Goal: Transaction & Acquisition: Book appointment/travel/reservation

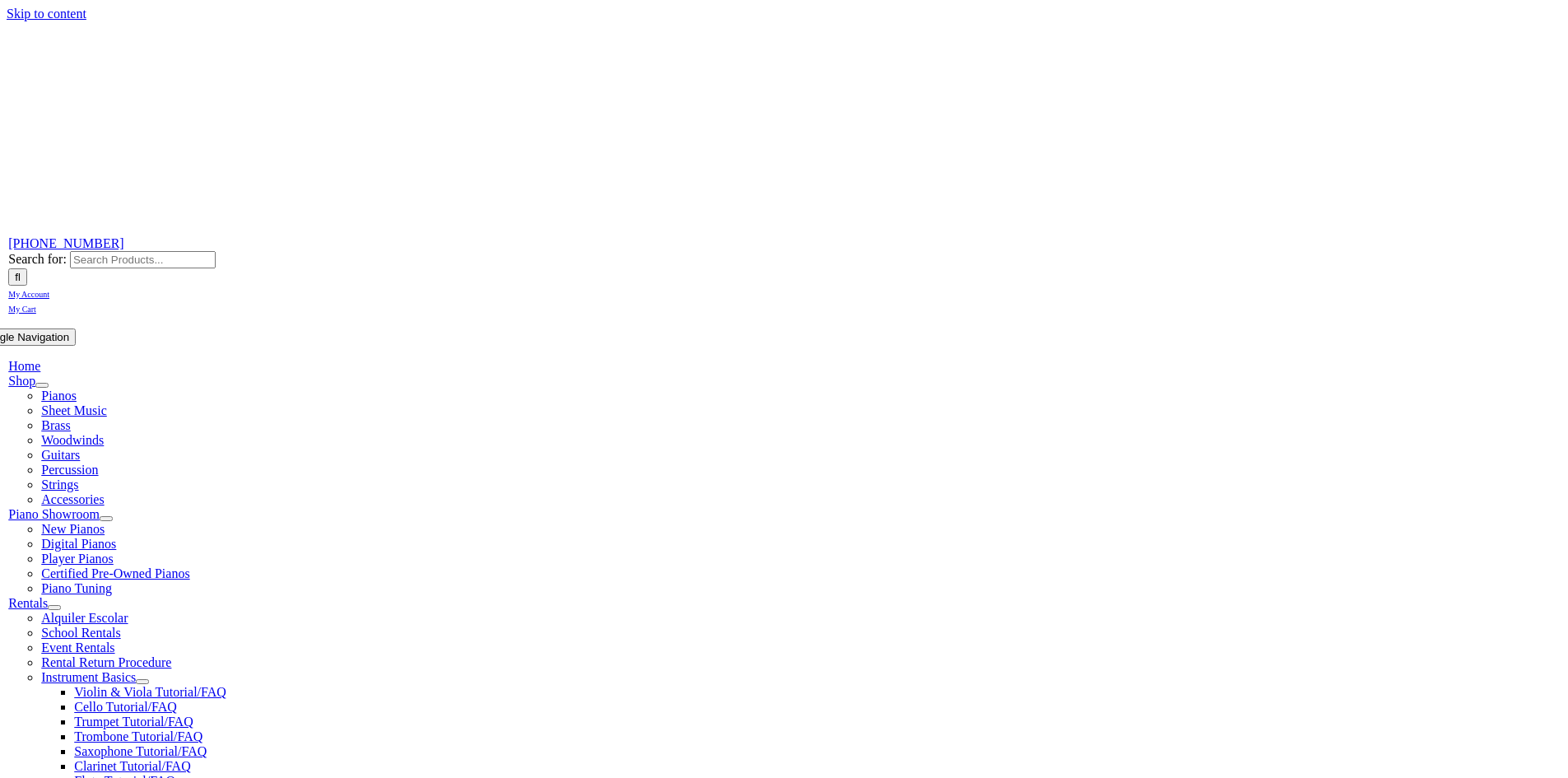
click at [121, 626] on span "School Rentals" at bounding box center [80, 632] width 79 height 14
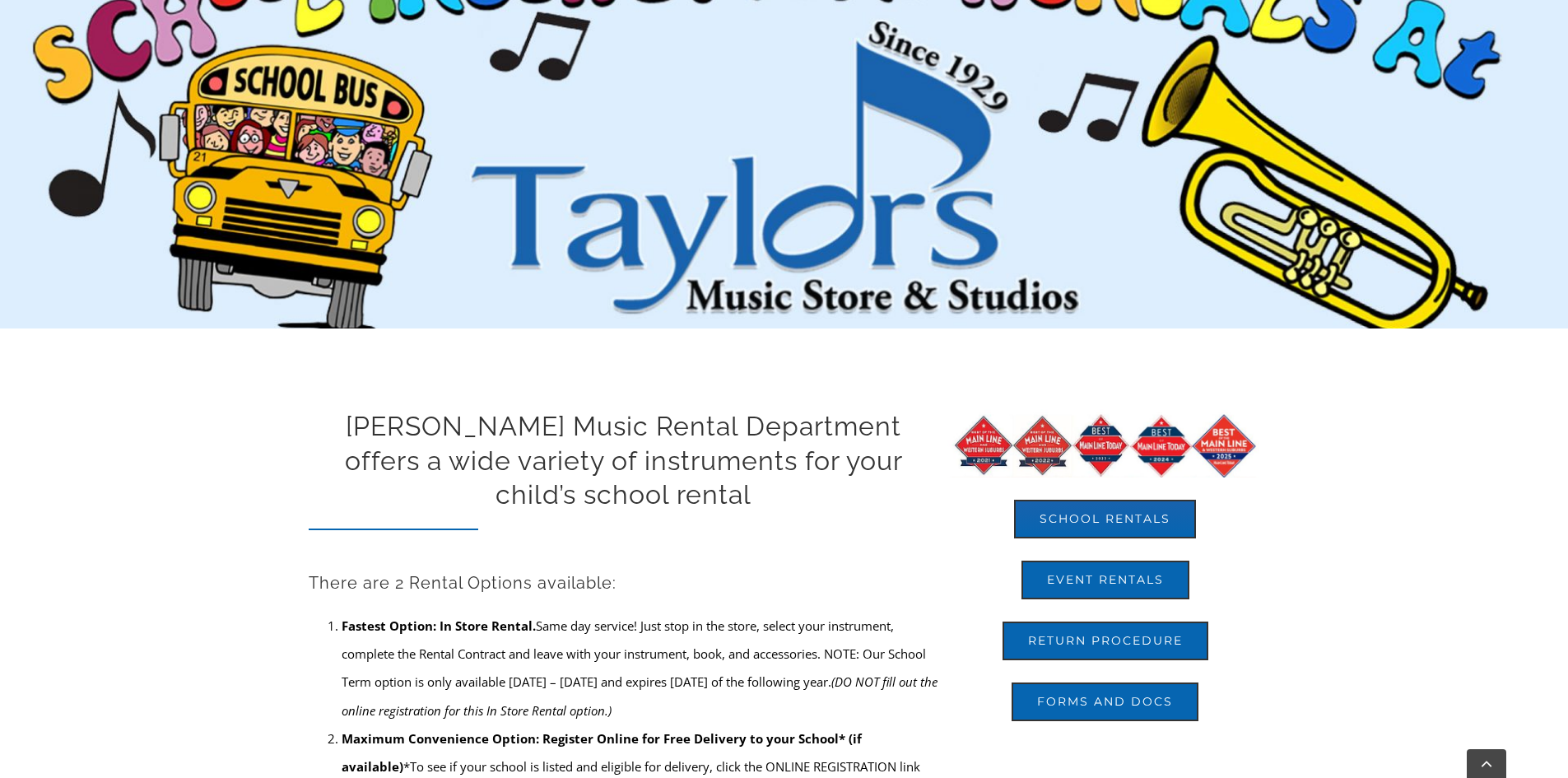
scroll to position [247, 0]
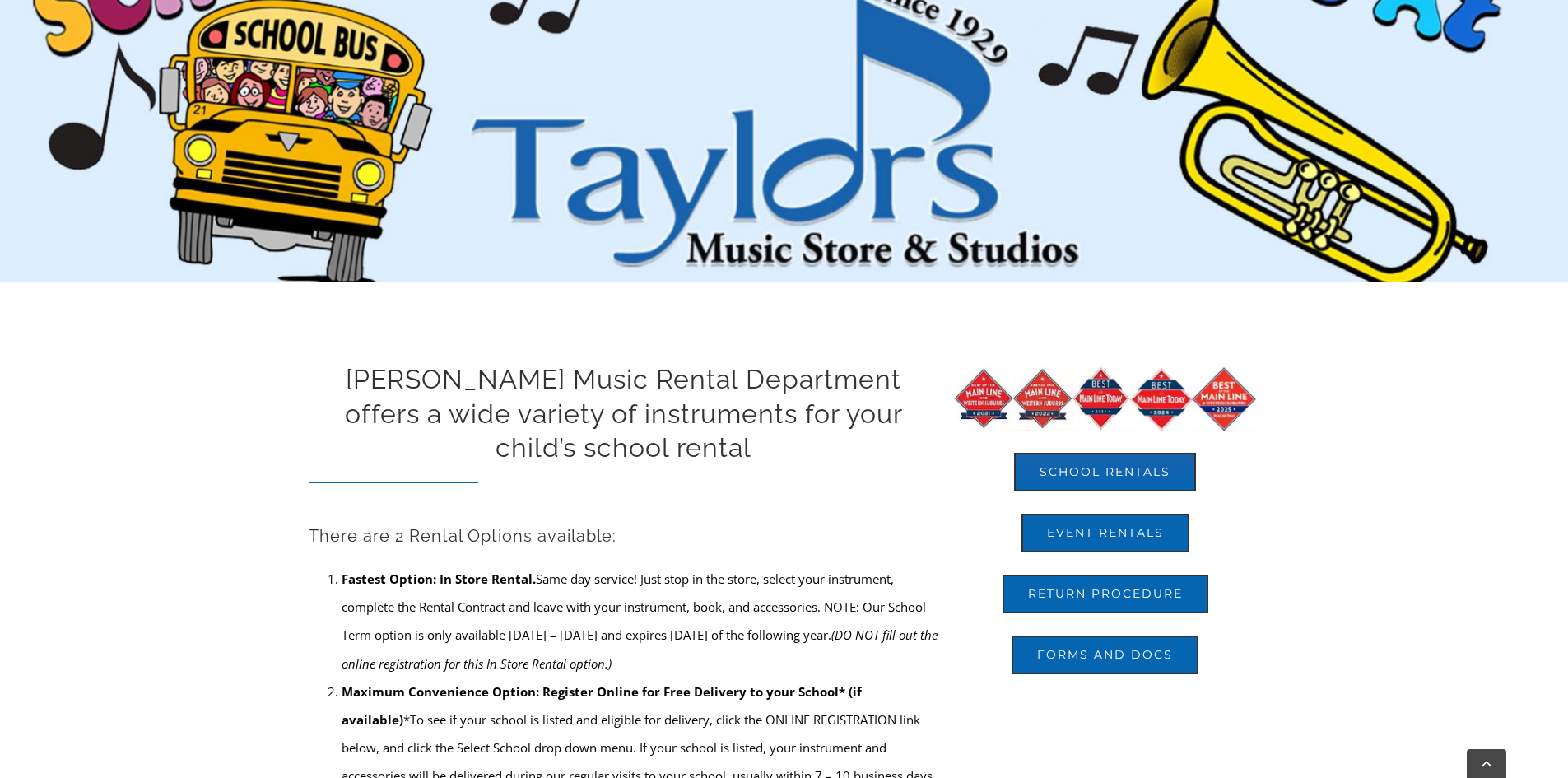
click at [1125, 493] on div "School Rentals Event Rentals Return Procedure Forms and Docs" at bounding box center [1105, 518] width 321 height 313
click at [1119, 476] on span "School Rentals" at bounding box center [1105, 471] width 131 height 14
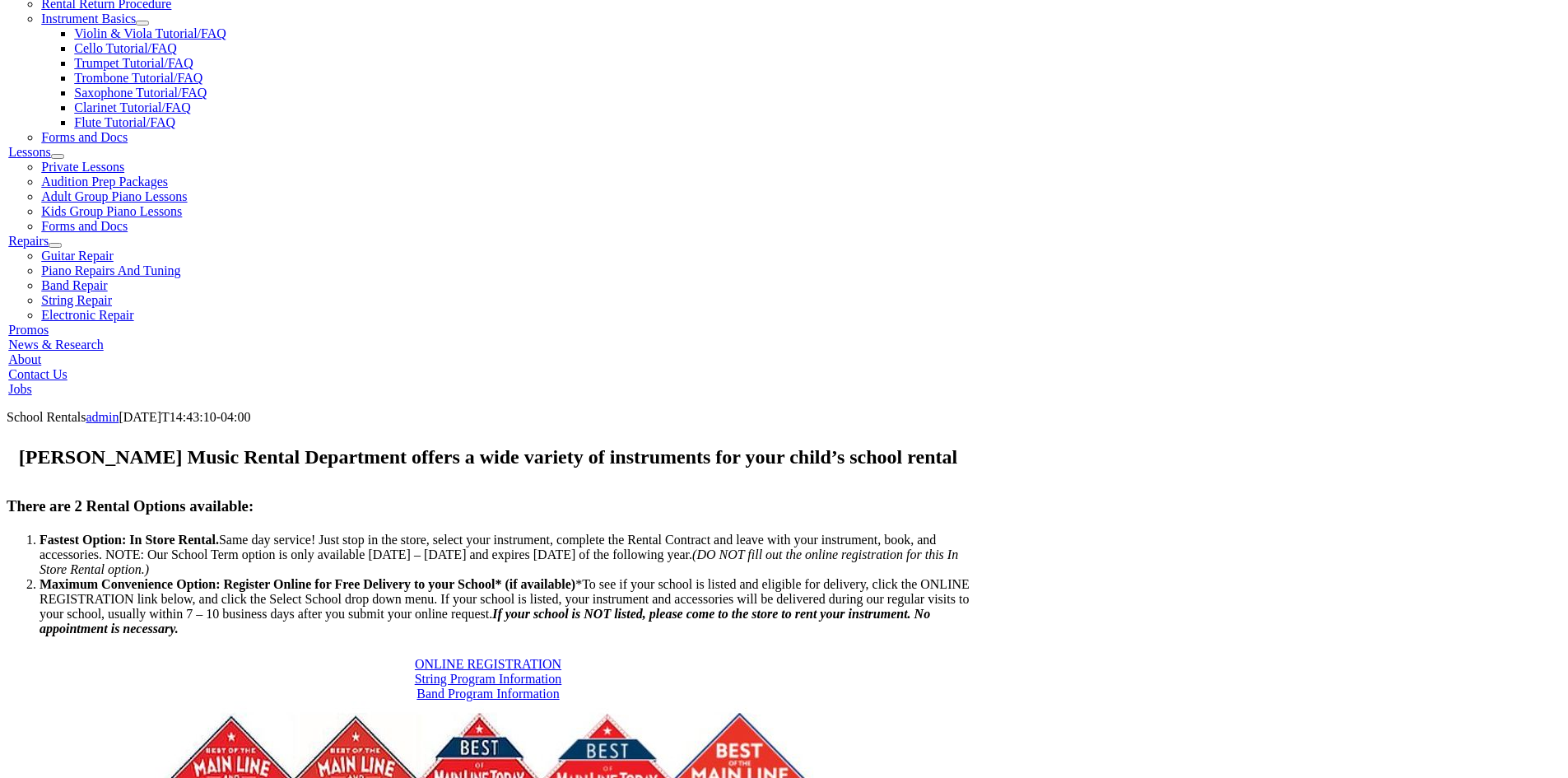
scroll to position [741, 0]
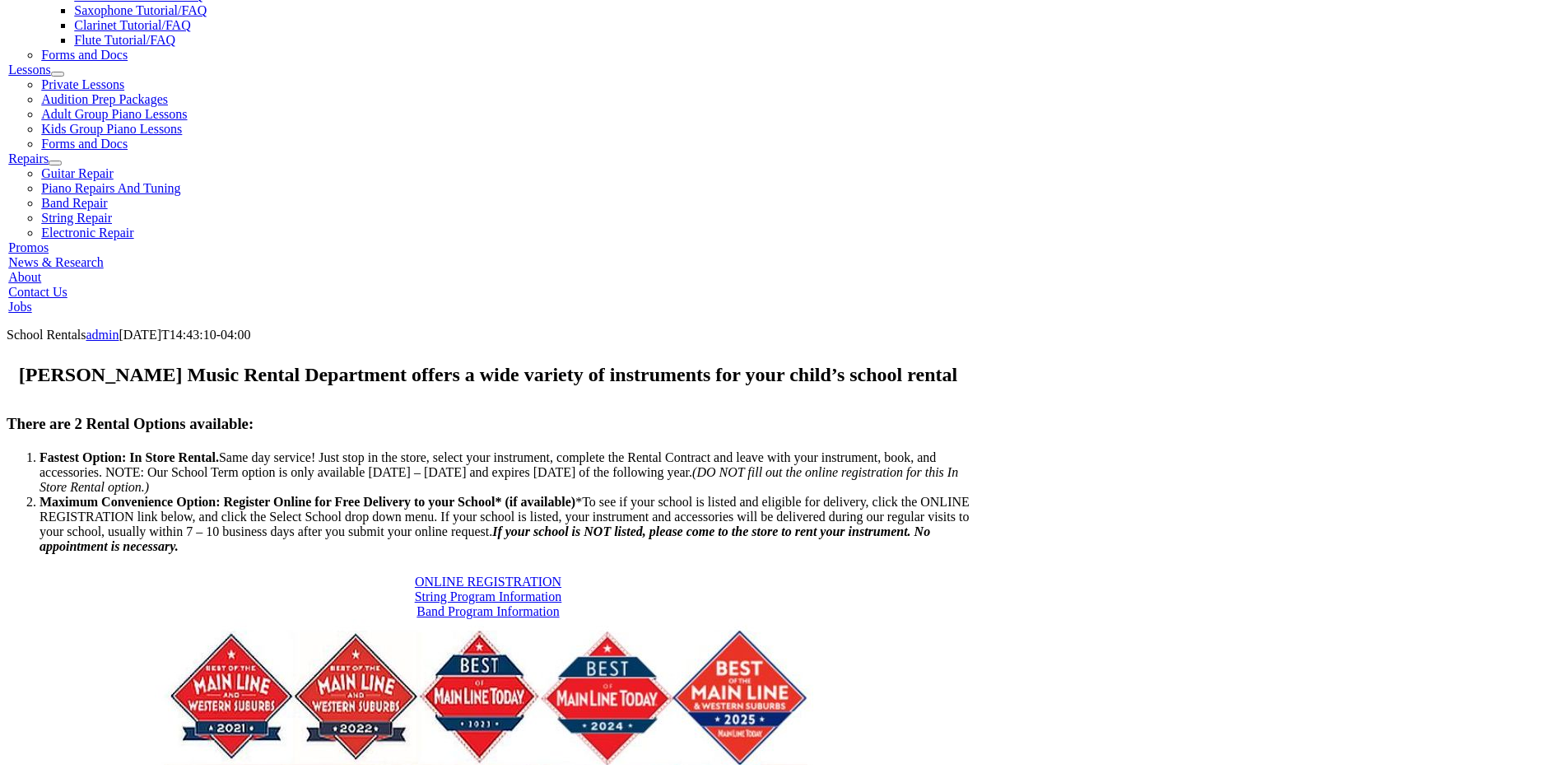
click at [415, 575] on span "ONLINE REGISTRATION" at bounding box center [488, 582] width 147 height 14
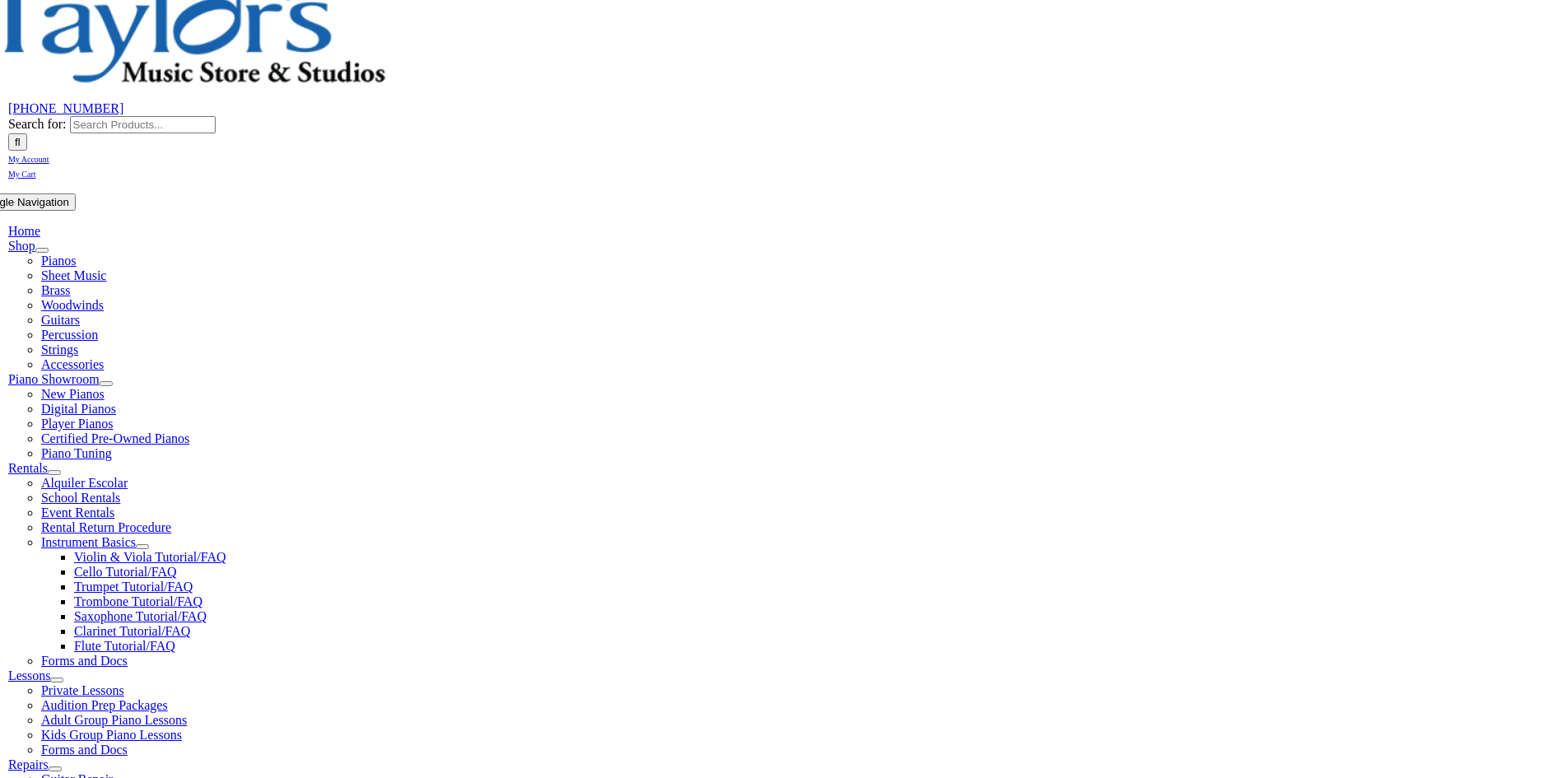
scroll to position [165, 0]
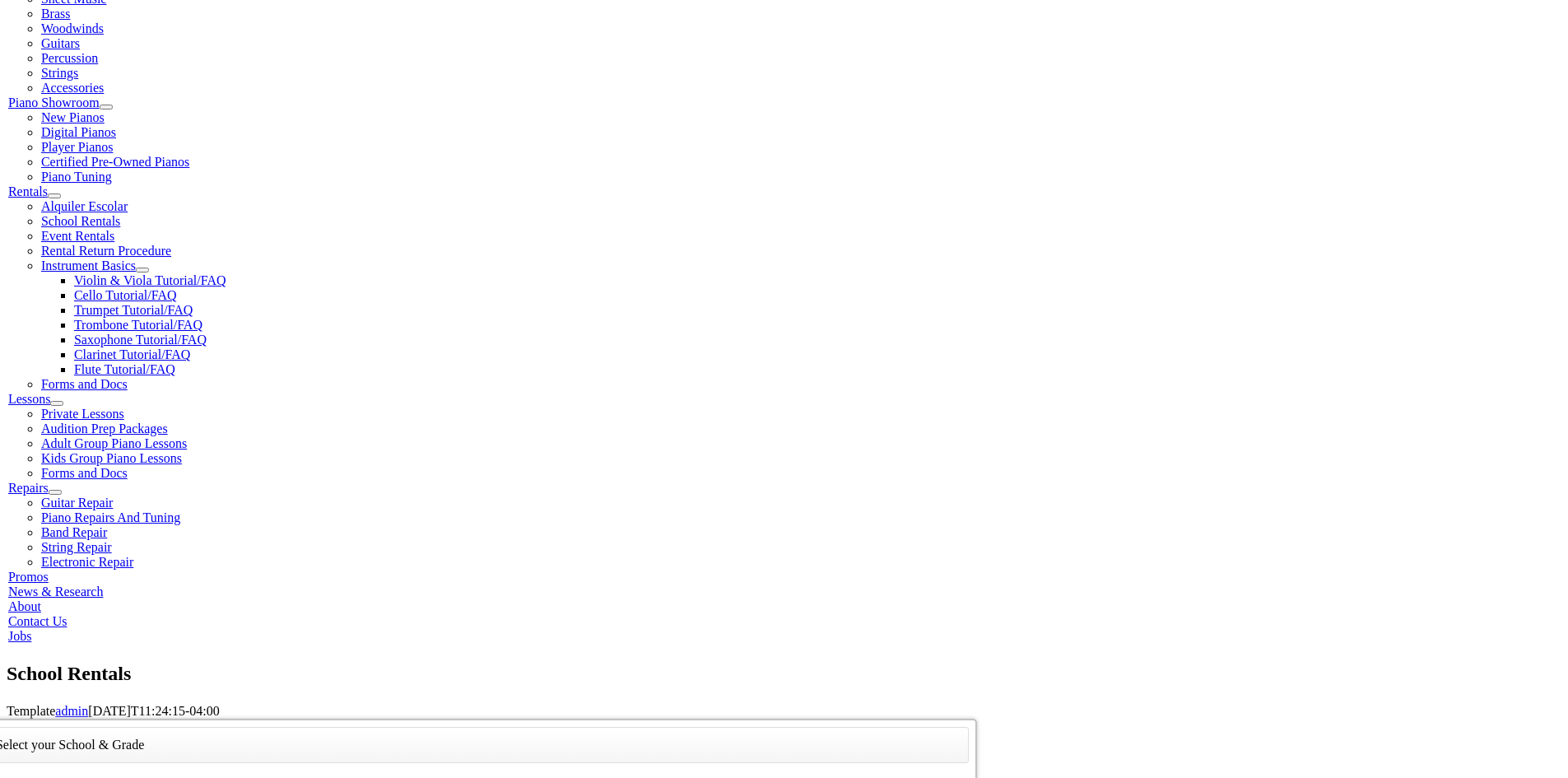
scroll to position [2460, 0]
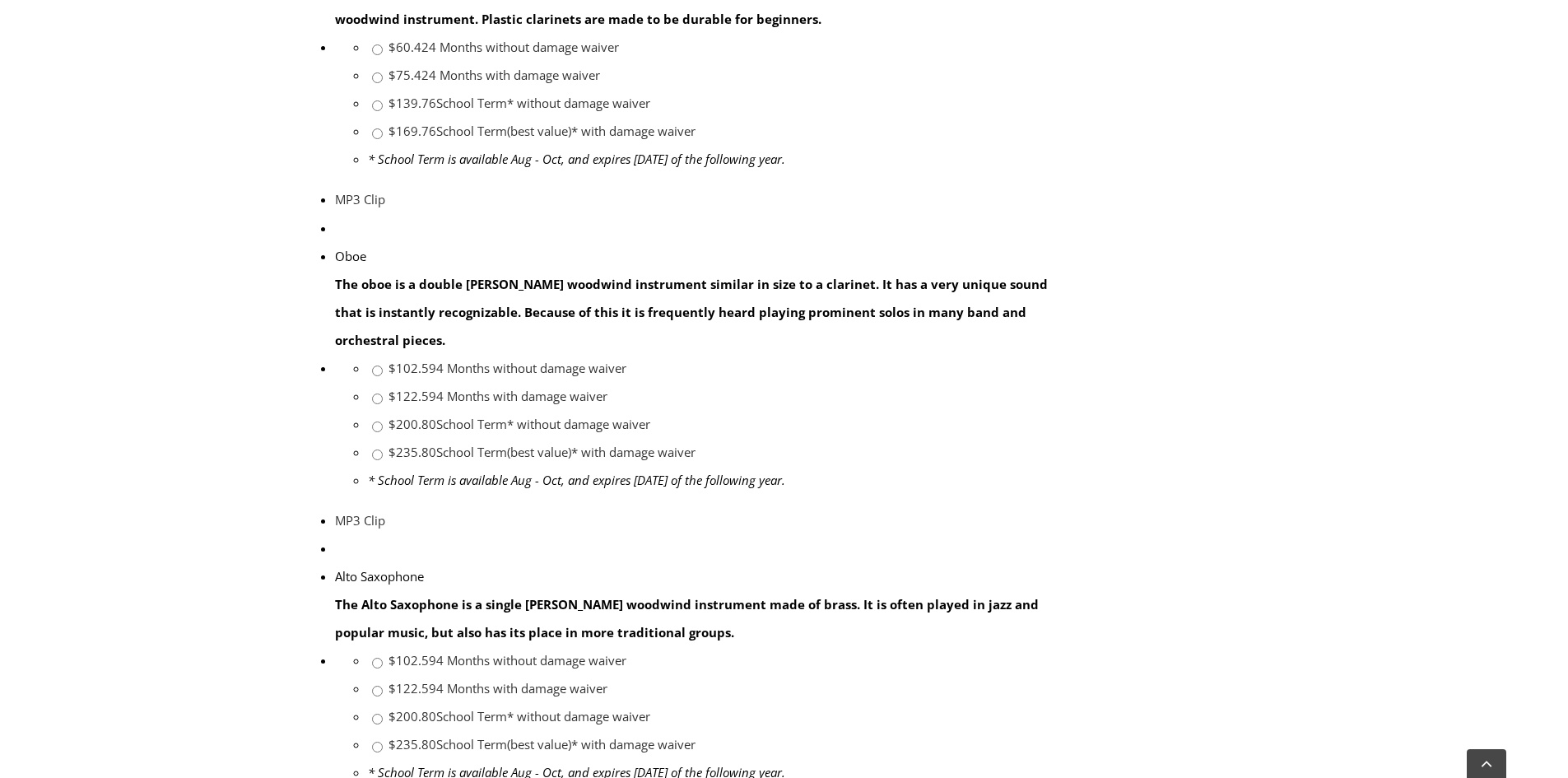
scroll to position [1928, 0]
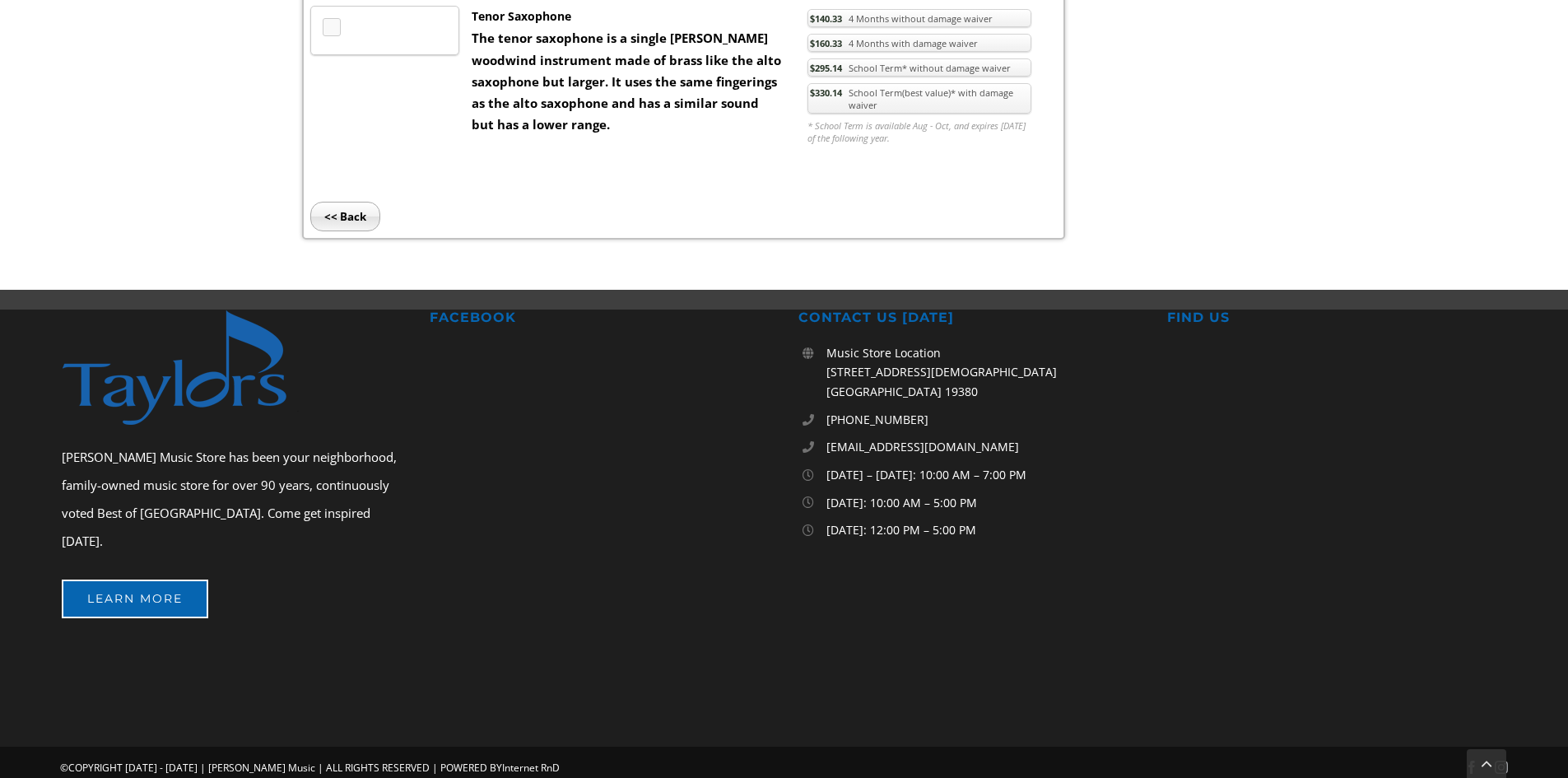
click at [329, 205] on input "<< Back" at bounding box center [345, 217] width 70 height 30
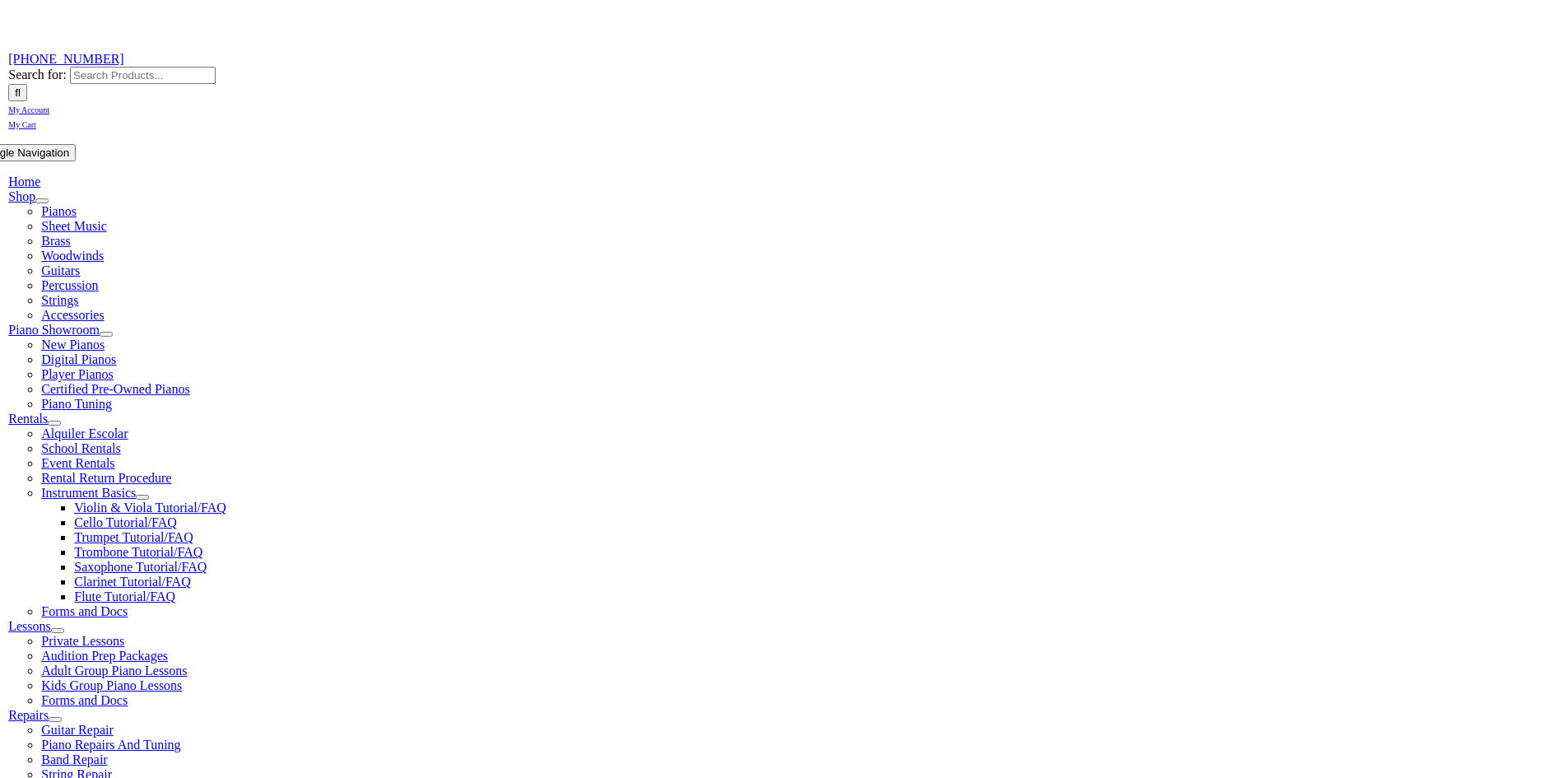
scroll to position [247, 0]
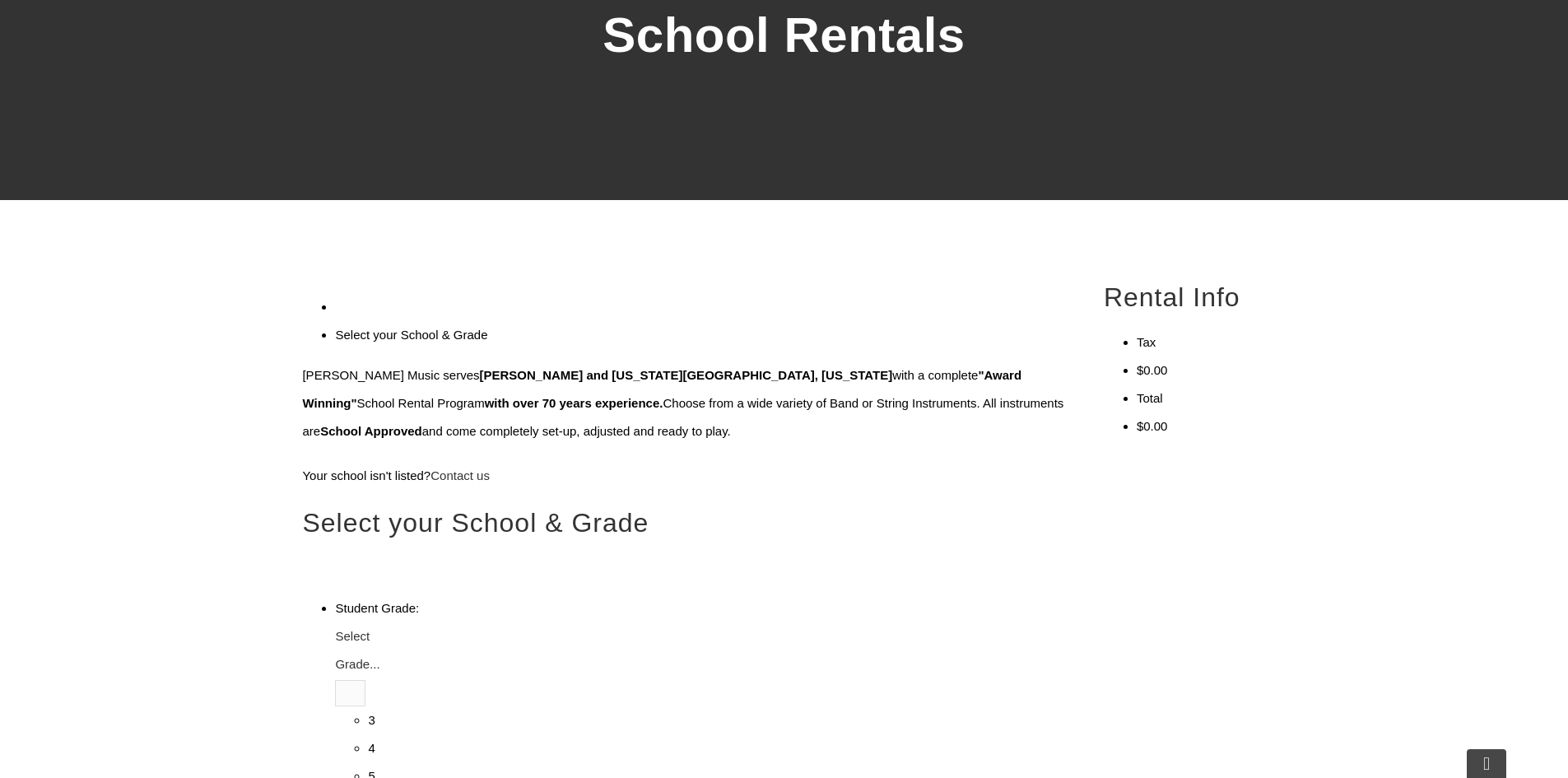
click at [380, 629] on span "Select Grade..." at bounding box center [357, 650] width 45 height 42
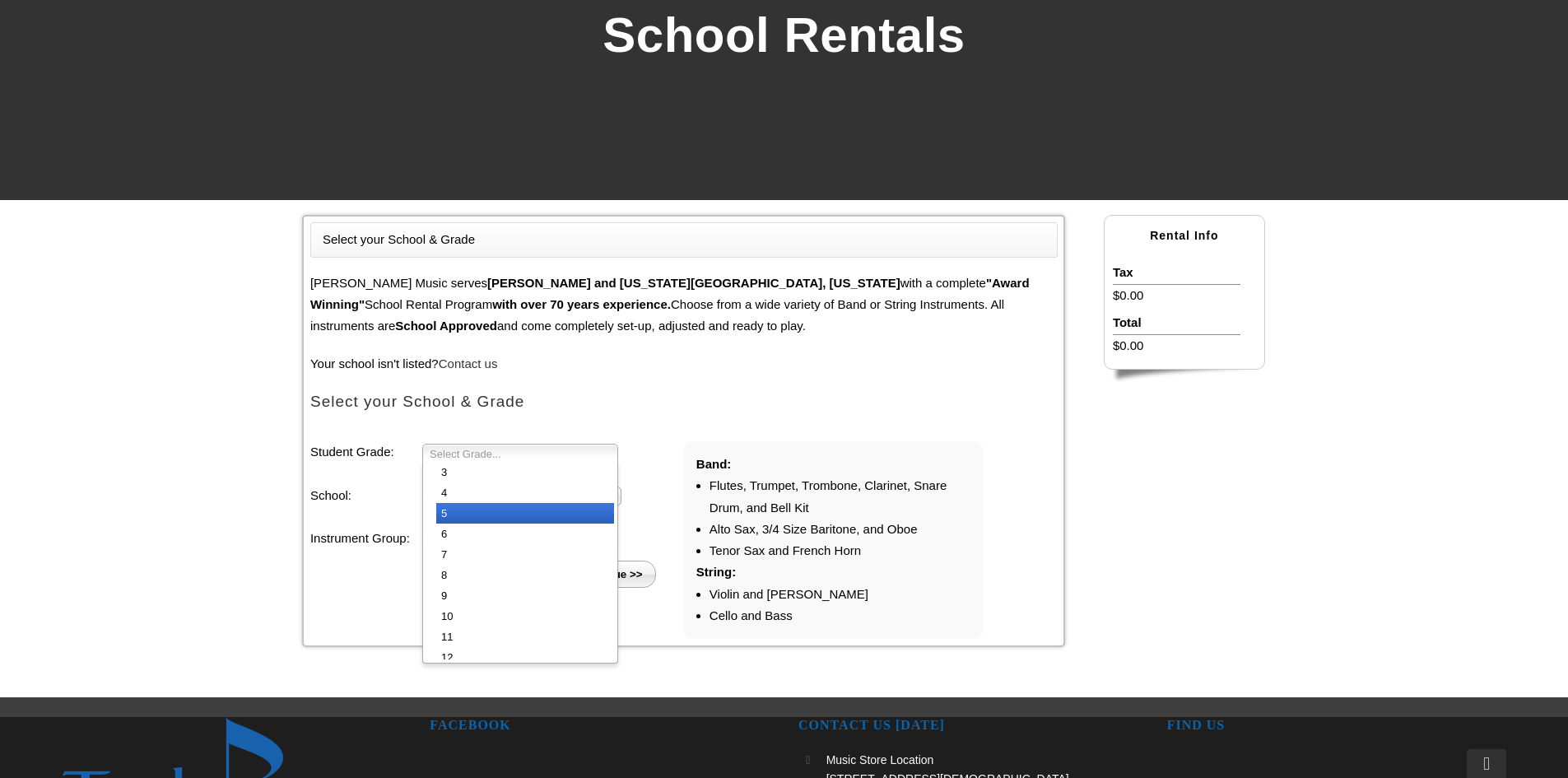
click at [520, 514] on li "5" at bounding box center [525, 513] width 178 height 21
click at [523, 502] on span "Select School..." at bounding box center [514, 497] width 169 height 20
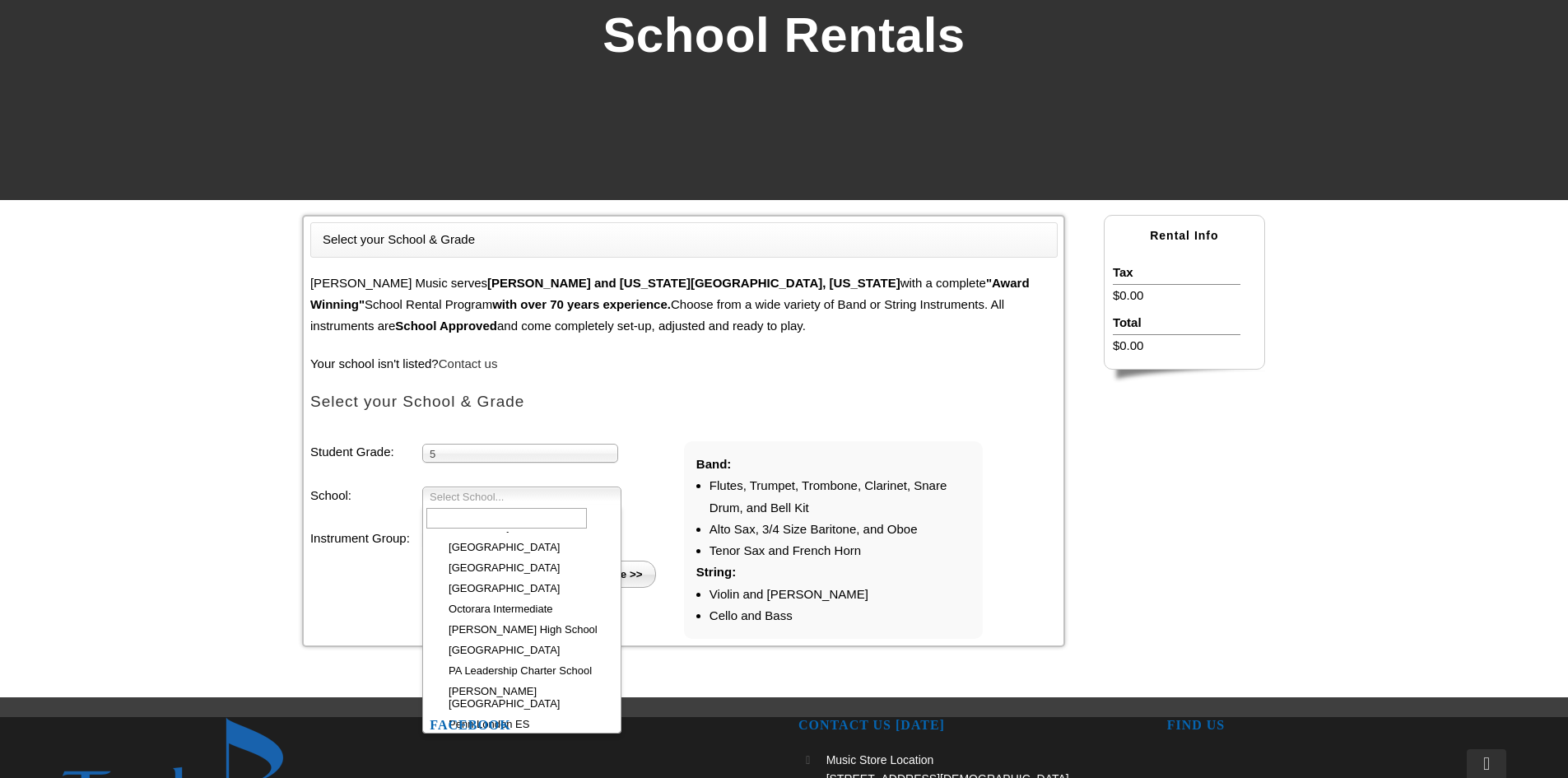
scroll to position [2363, 0]
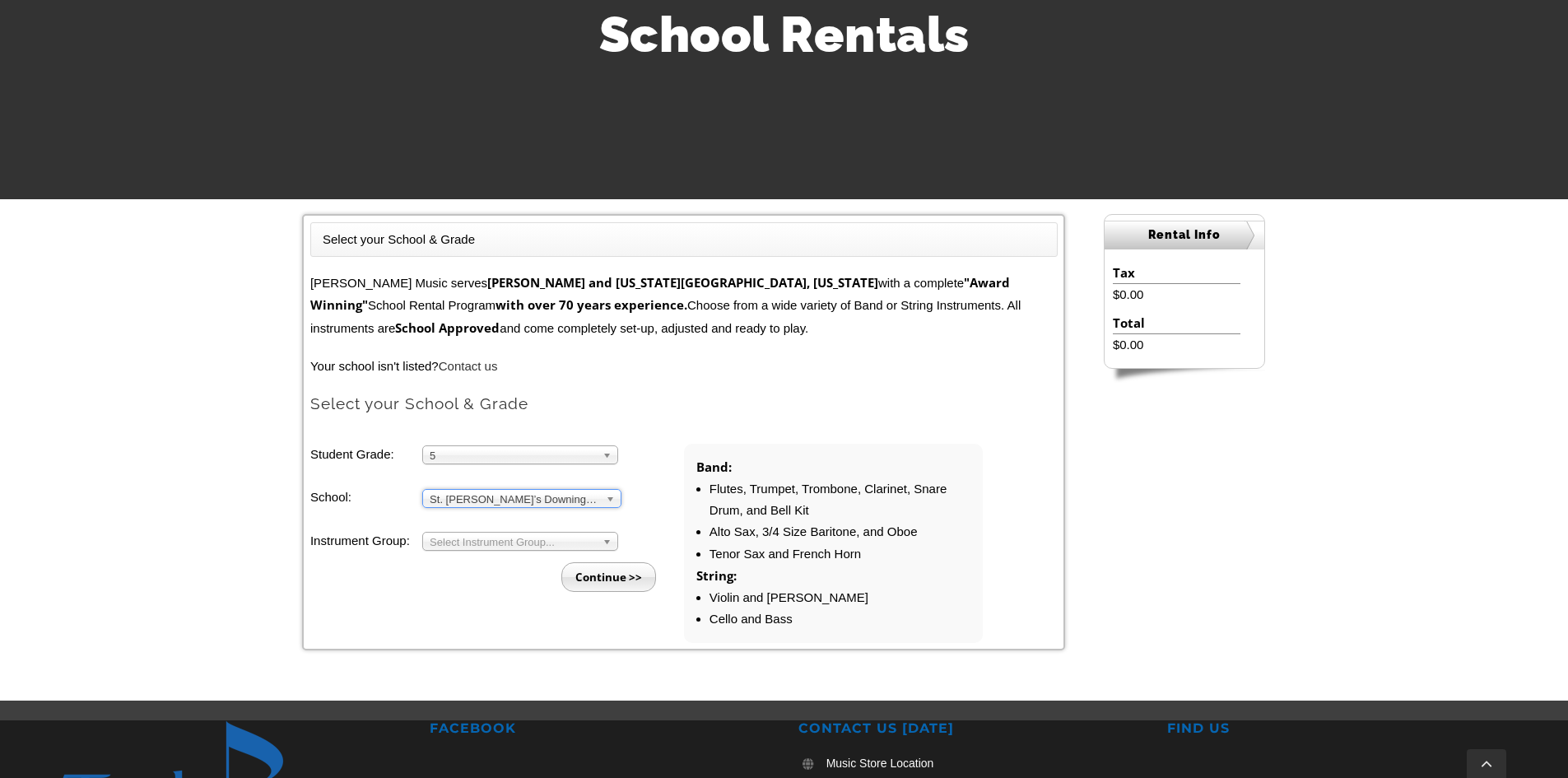
click at [485, 558] on li "Continue >>" at bounding box center [504, 571] width 361 height 40
click at [492, 537] on span "Select Instrument Group..." at bounding box center [513, 542] width 166 height 20
click at [496, 574] on li "Strings" at bounding box center [525, 581] width 178 height 21
click at [513, 533] on span "Strings" at bounding box center [513, 542] width 166 height 20
click at [513, 555] on li "Band" at bounding box center [525, 560] width 178 height 21
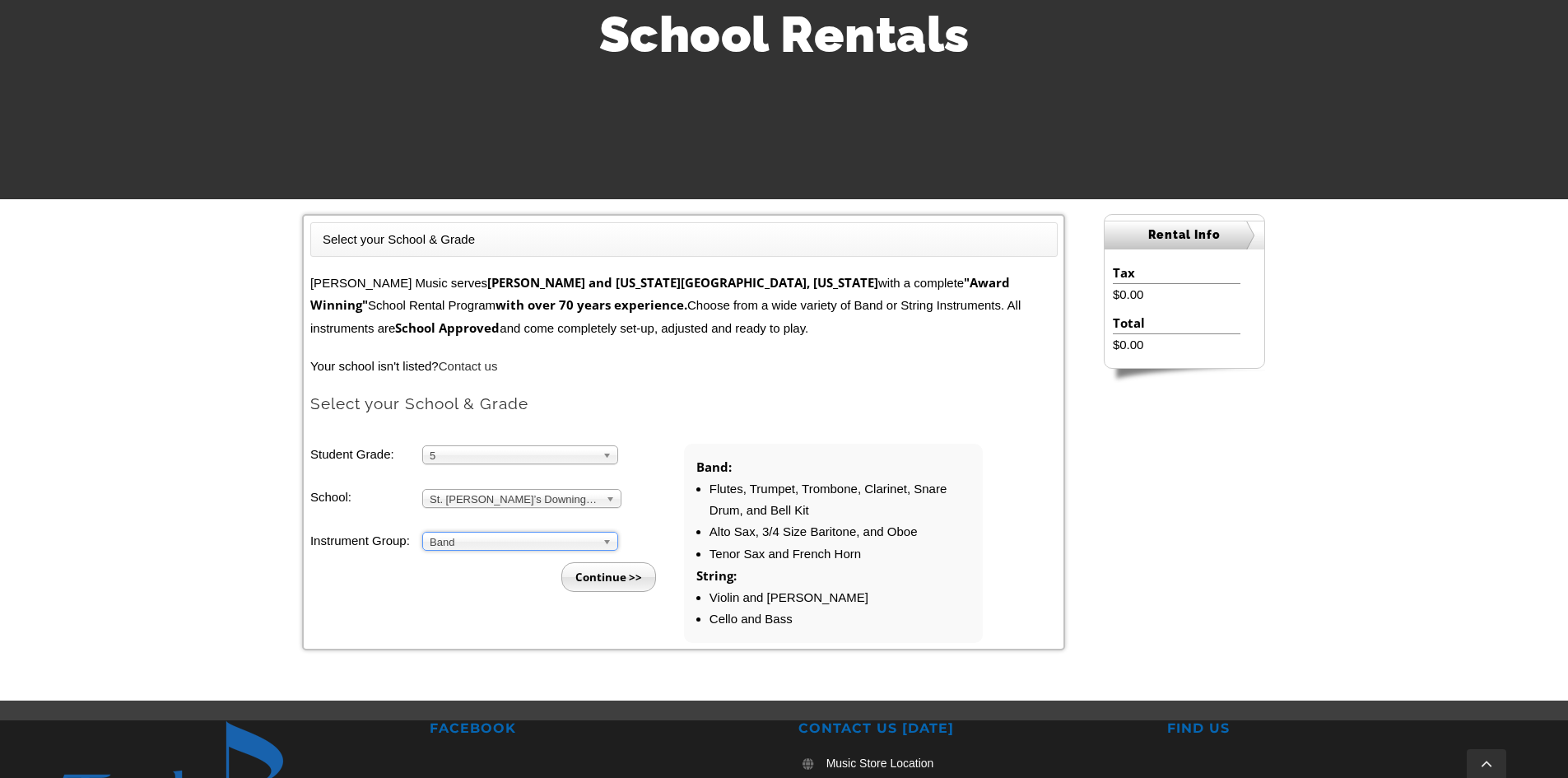
click at [604, 572] on input "Continue >>" at bounding box center [608, 577] width 94 height 30
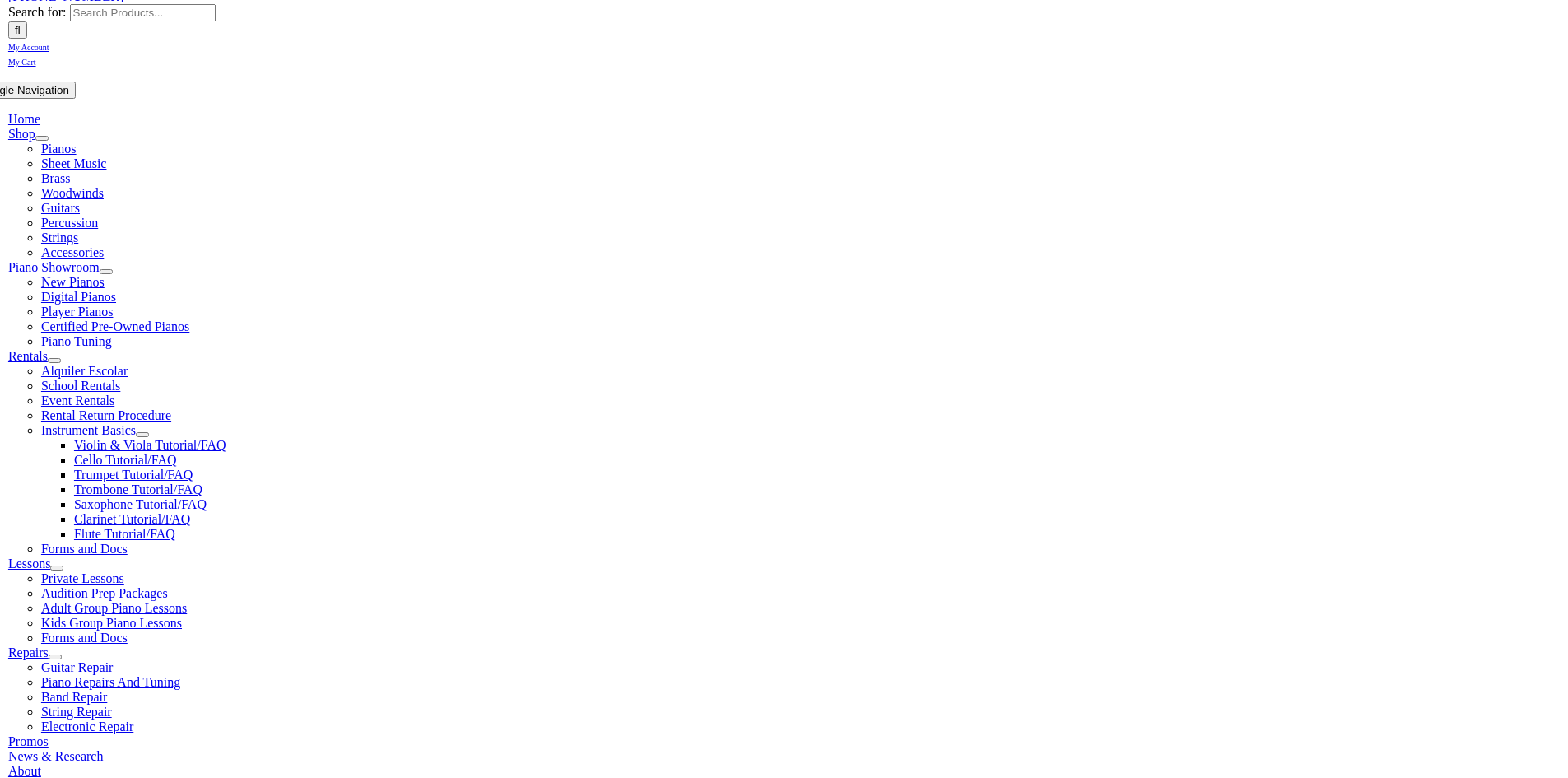
scroll to position [247, 0]
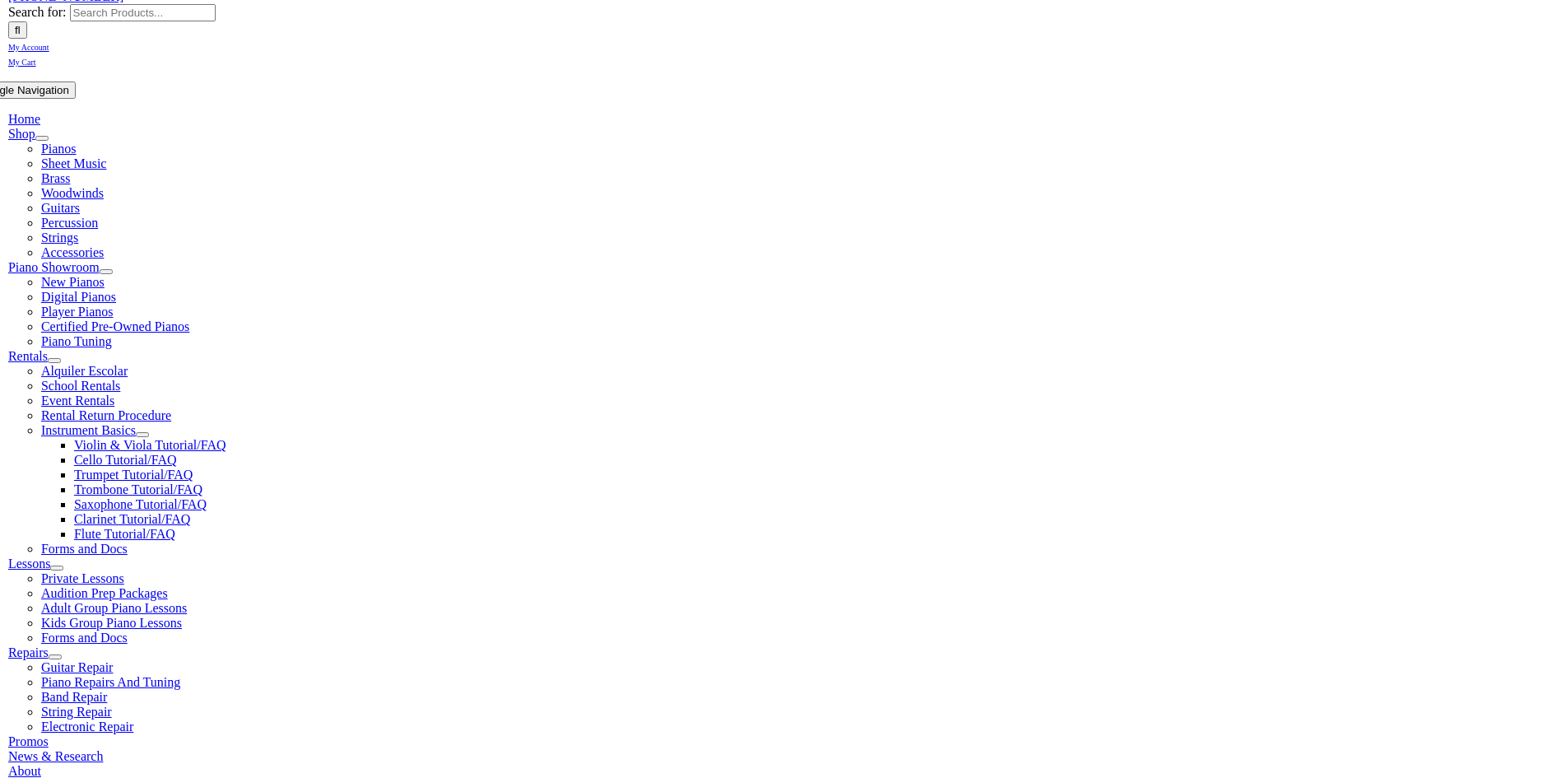
scroll to position [2428, 0]
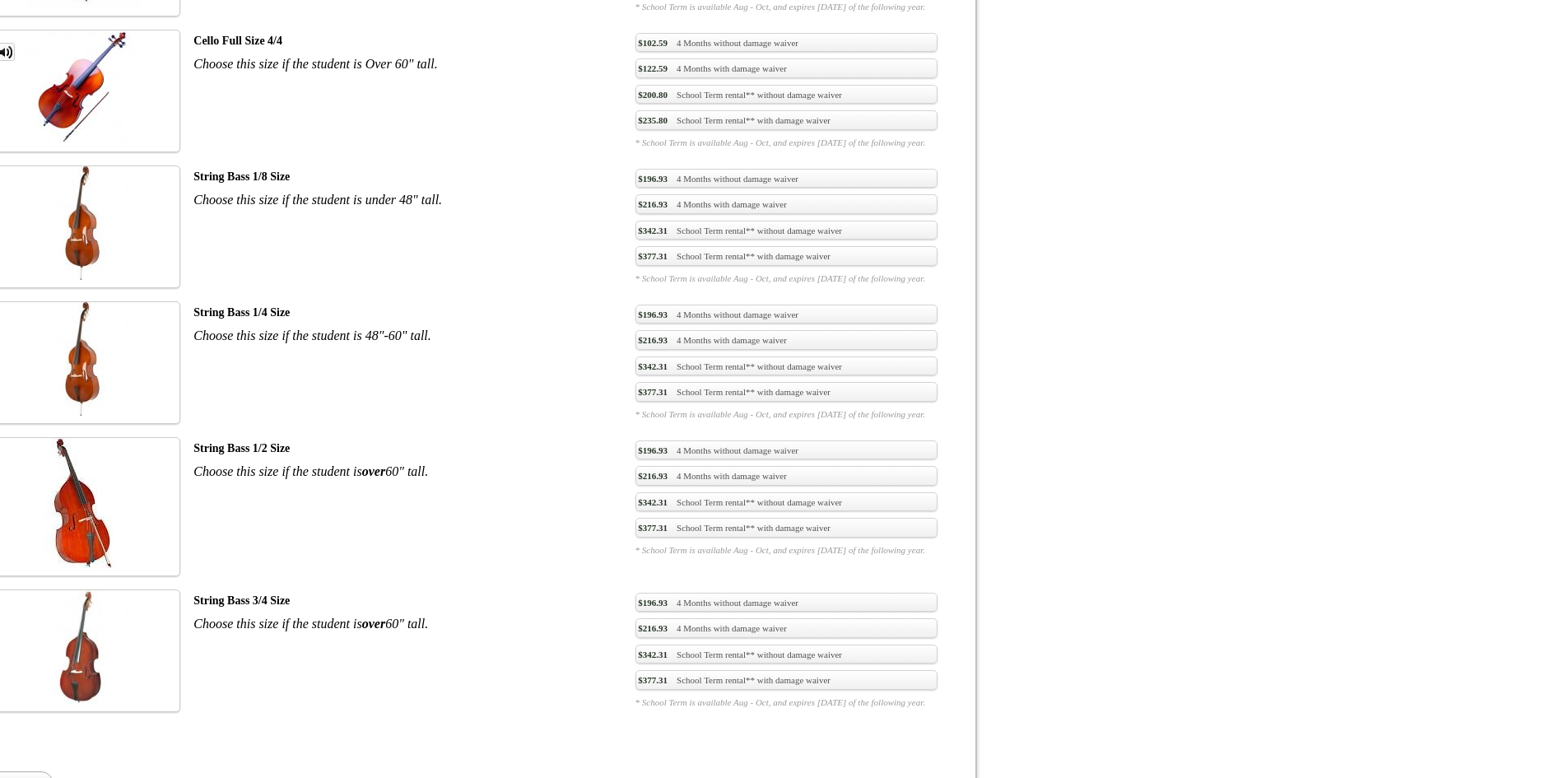
scroll to position [3705, 0]
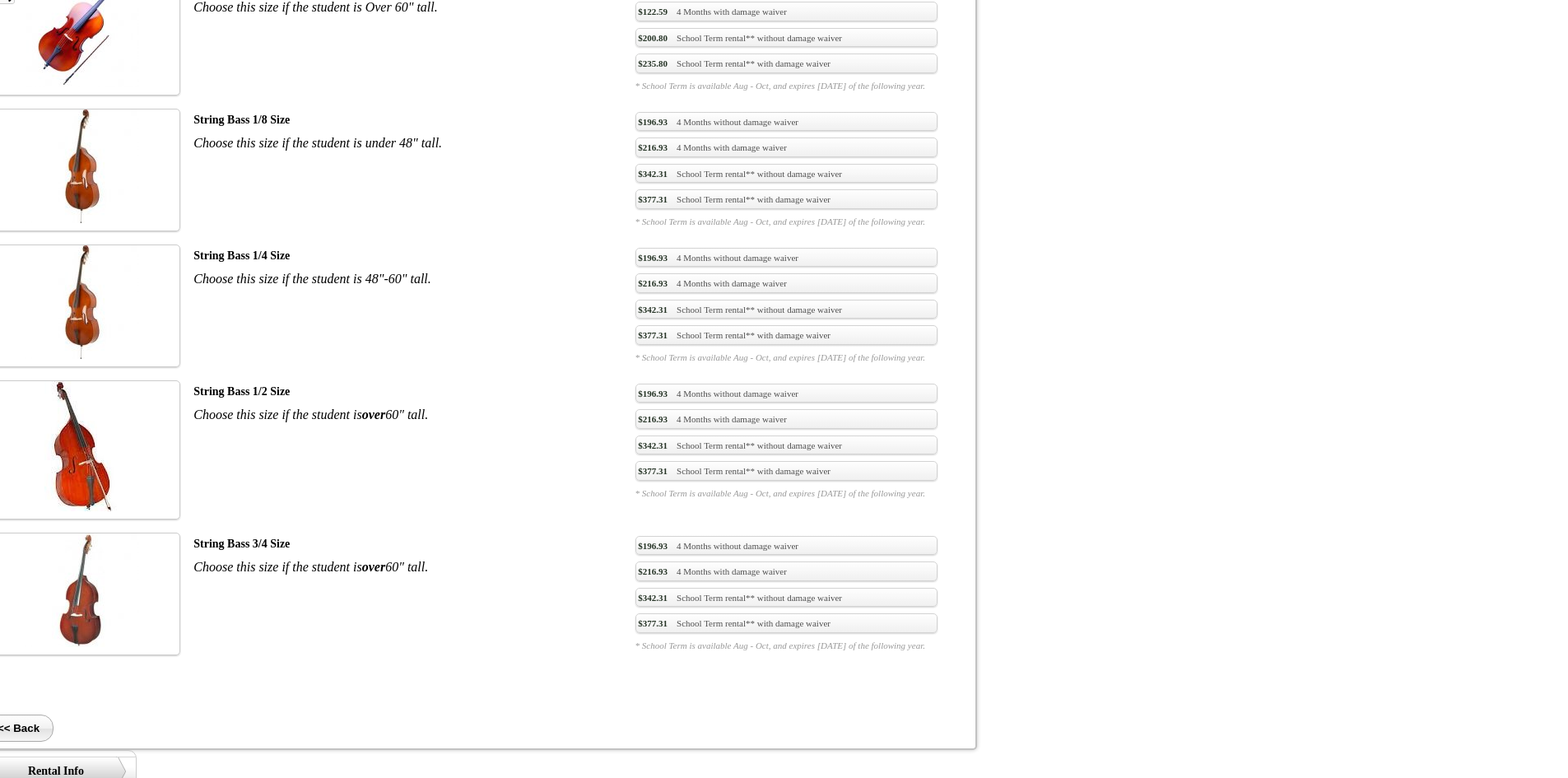
click at [53, 714] on input "<< Back" at bounding box center [18, 728] width 70 height 27
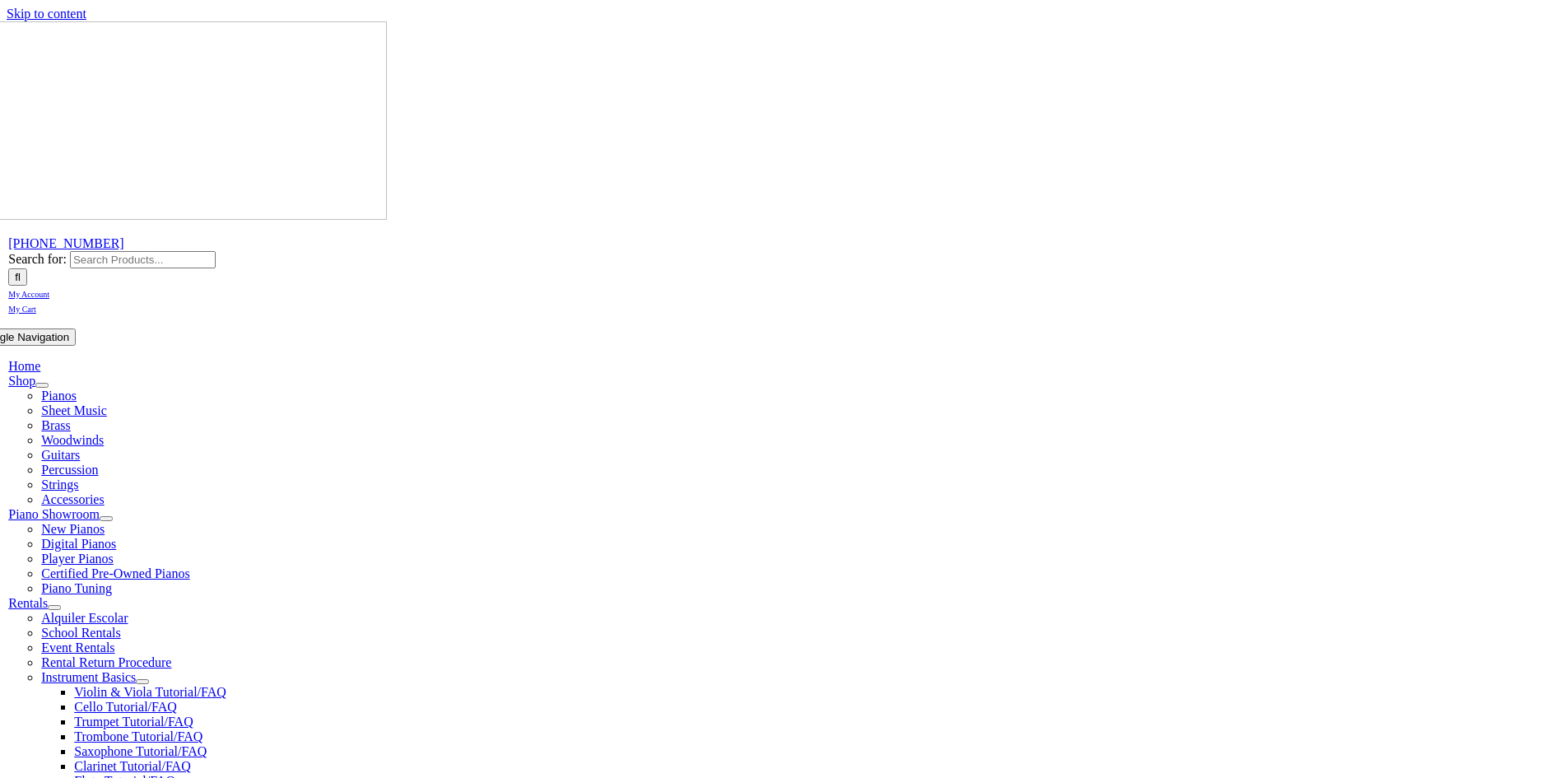
click at [216, 252] on input "Search for:" at bounding box center [143, 260] width 146 height 17
type input "drums"
click at [8, 268] on input "" at bounding box center [18, 277] width 19 height 17
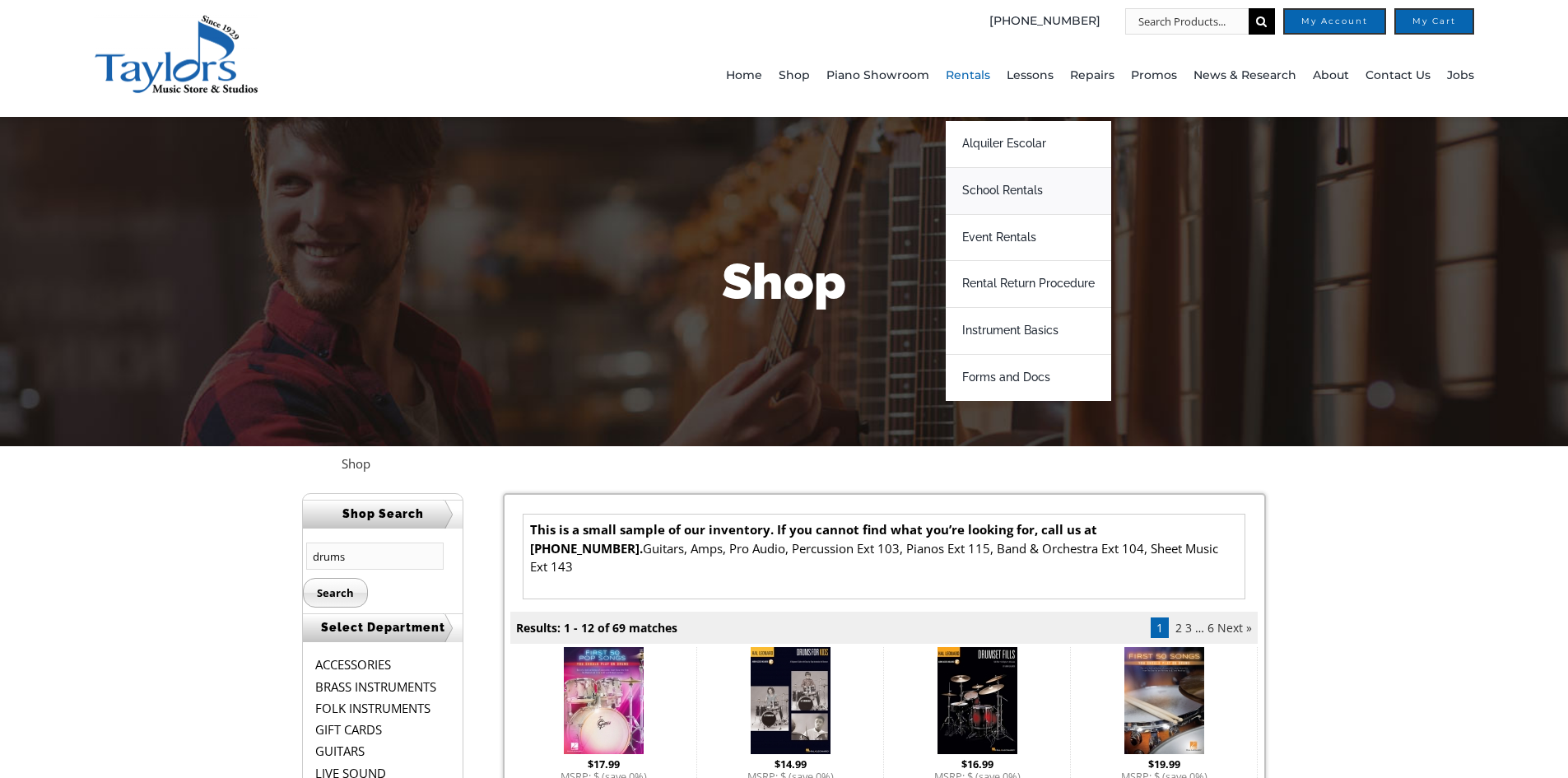
click at [993, 194] on span "School Rentals" at bounding box center [1002, 191] width 80 height 26
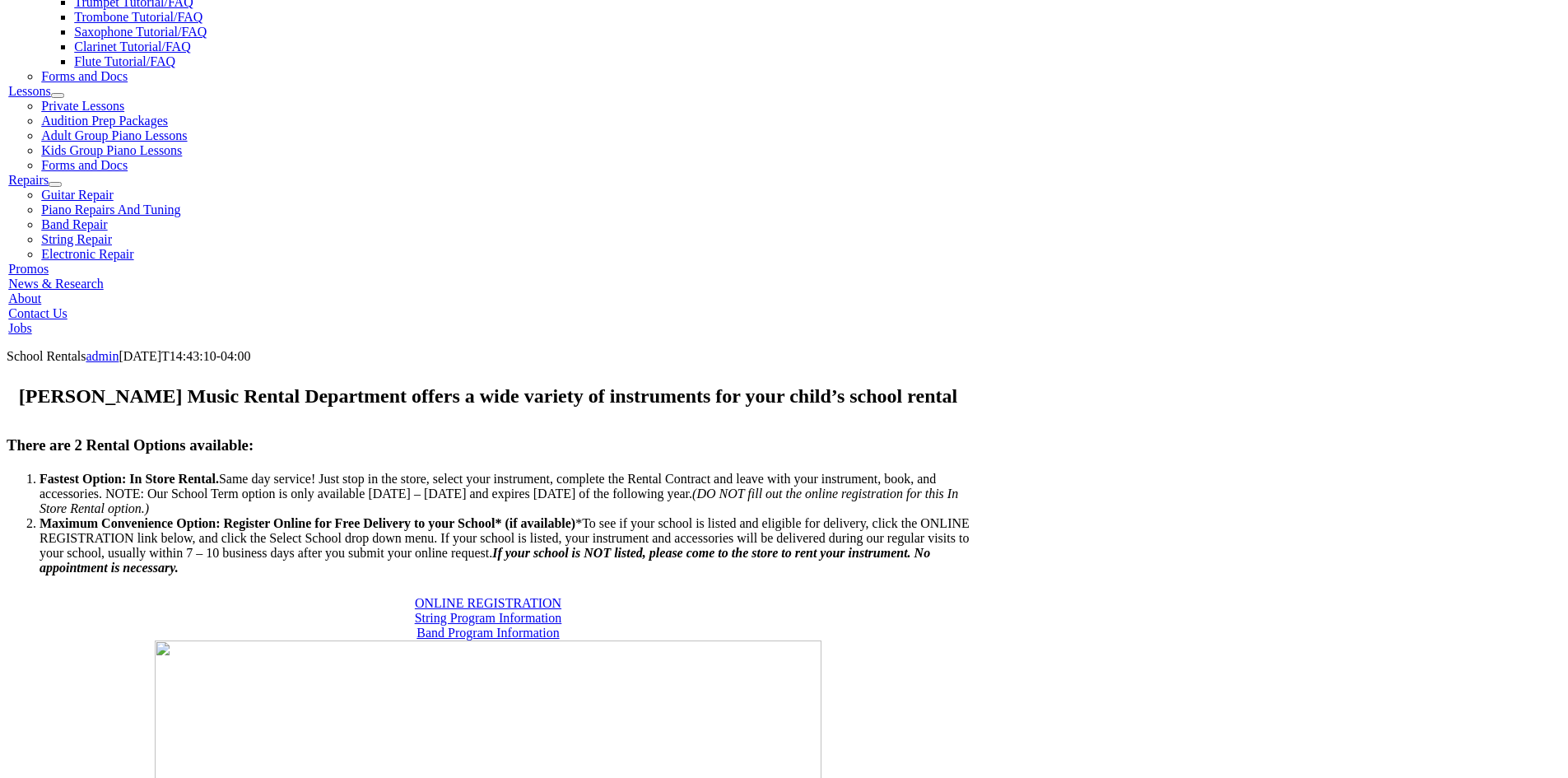
scroll to position [741, 0]
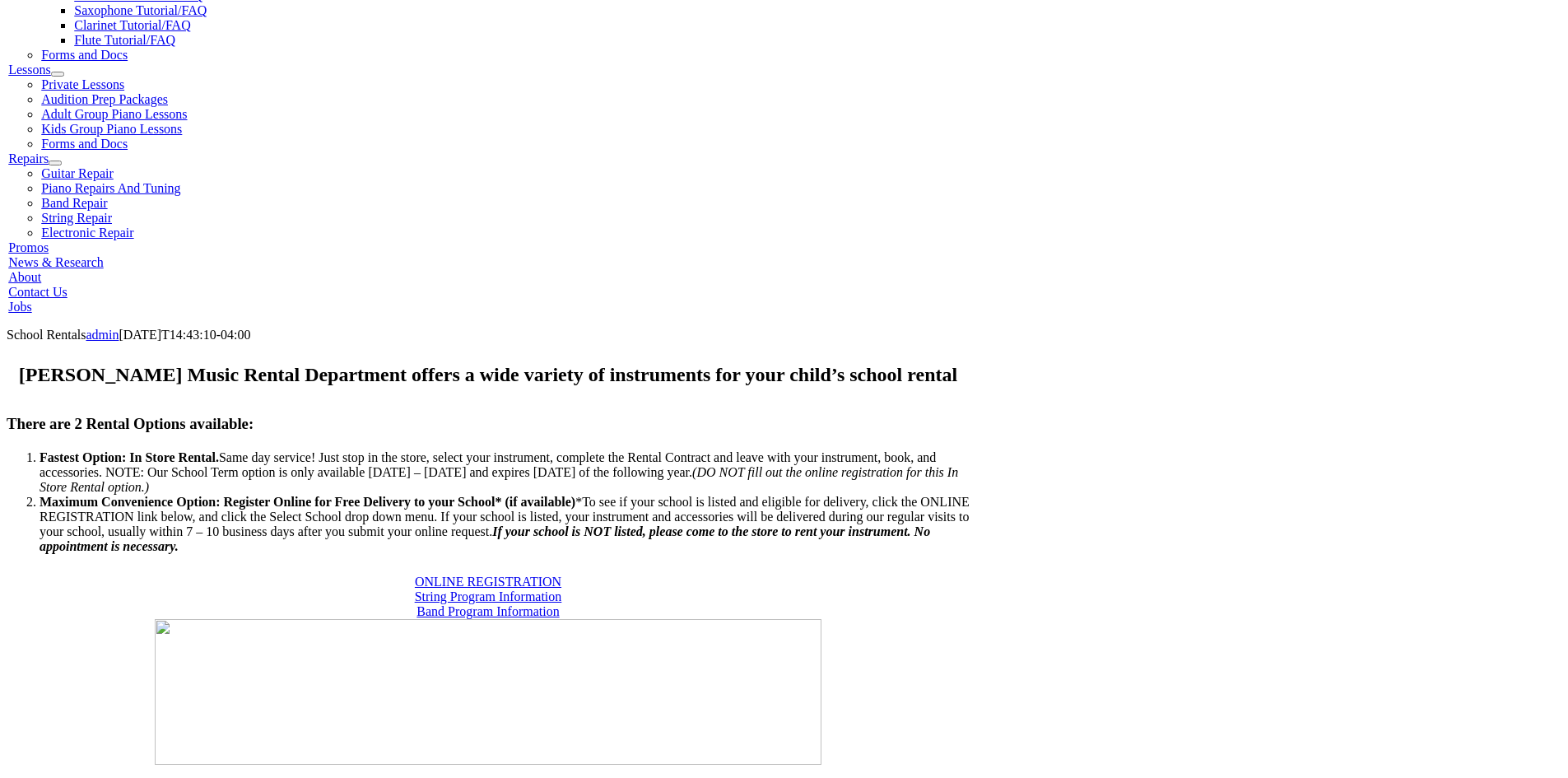
click at [559, 604] on span "Band Program Information" at bounding box center [487, 611] width 142 height 14
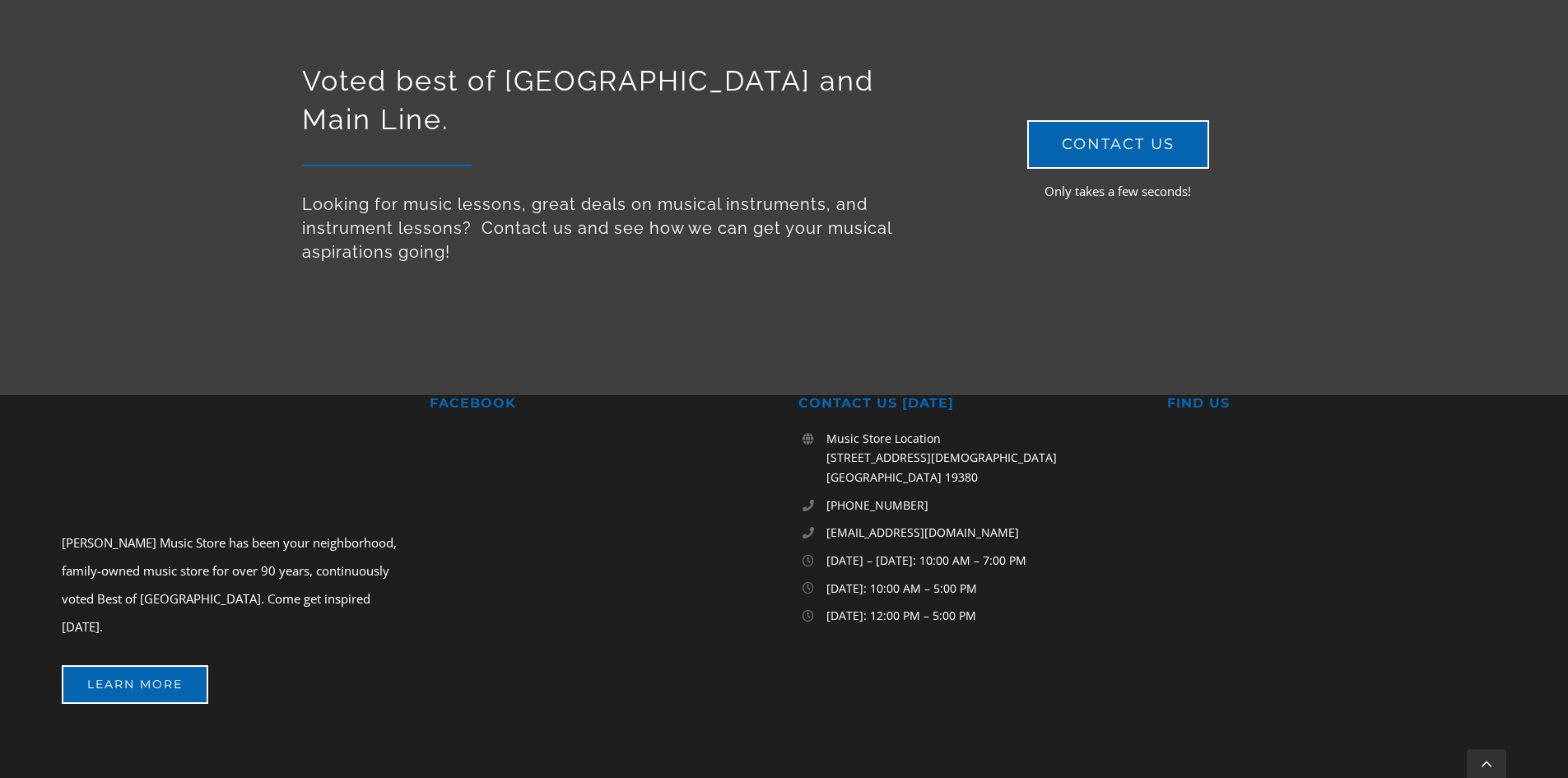
scroll to position [2284, 0]
